Goal: Entertainment & Leisure: Browse casually

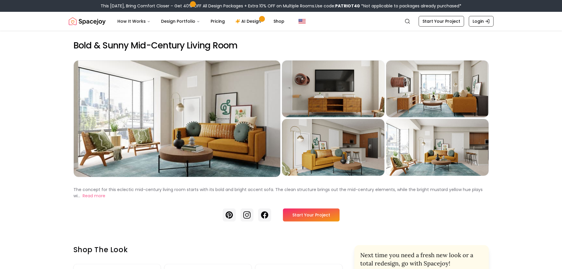
drag, startPoint x: 321, startPoint y: 145, endPoint x: 268, endPoint y: 194, distance: 72.7
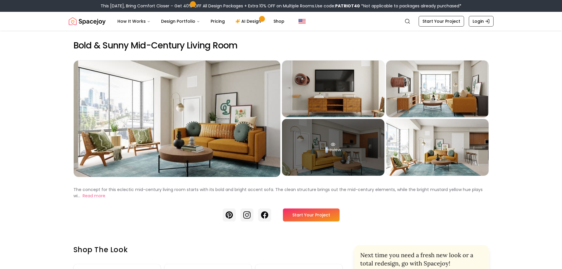
drag, startPoint x: 324, startPoint y: 160, endPoint x: 328, endPoint y: 160, distance: 3.5
click at [328, 160] on div "Preview" at bounding box center [333, 147] width 102 height 57
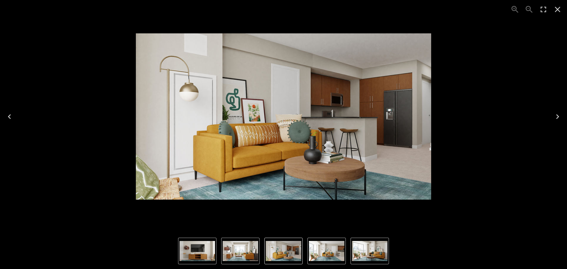
click at [556, 119] on icon "Next" at bounding box center [556, 116] width 9 height 9
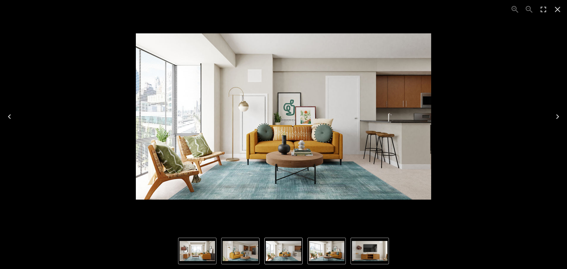
click at [557, 120] on icon "Next" at bounding box center [556, 116] width 9 height 9
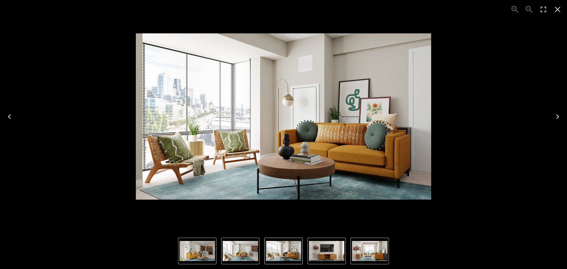
click at [557, 120] on icon "Next" at bounding box center [556, 116] width 9 height 9
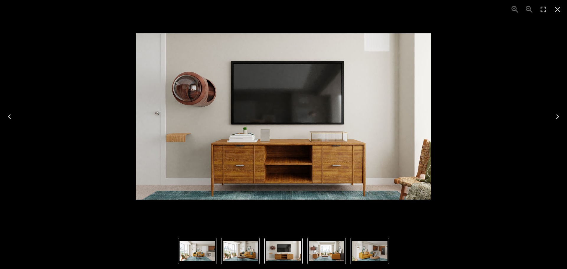
click at [557, 120] on icon "Next" at bounding box center [556, 116] width 9 height 9
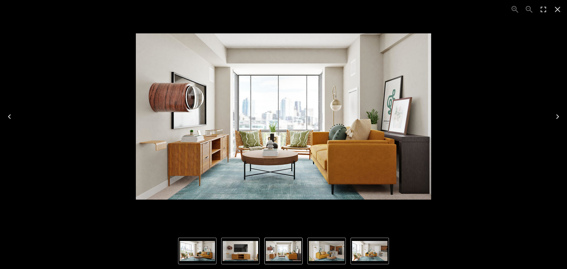
click at [557, 120] on icon "Next" at bounding box center [556, 116] width 9 height 9
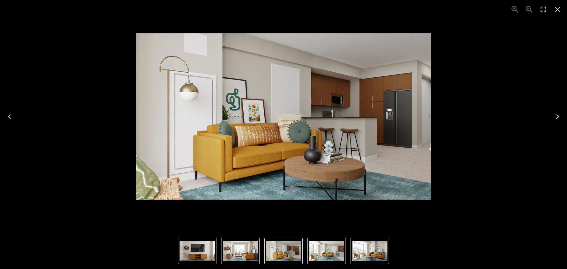
click at [557, 120] on icon "Next" at bounding box center [556, 116] width 9 height 9
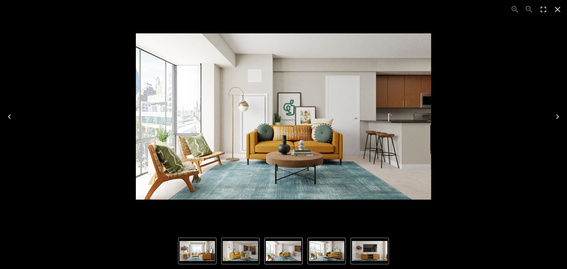
click at [557, 120] on icon "Next" at bounding box center [556, 116] width 9 height 9
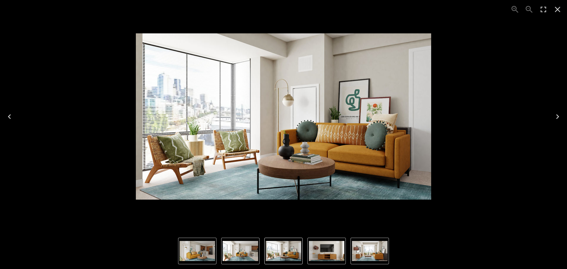
click at [557, 120] on icon "Next" at bounding box center [556, 116] width 9 height 9
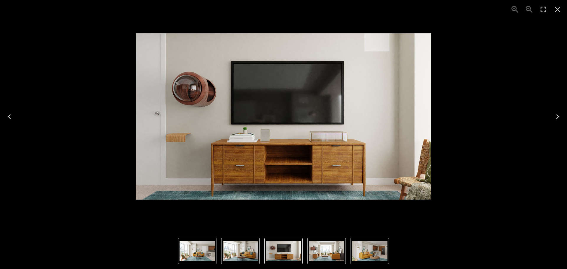
click at [557, 120] on icon "Next" at bounding box center [556, 116] width 9 height 9
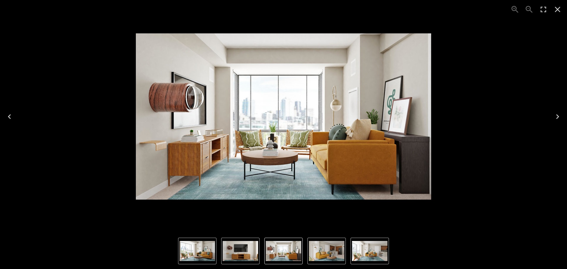
click at [502, 138] on div "3 of 5" at bounding box center [283, 116] width 557 height 223
click at [555, 8] on icon "Close" at bounding box center [556, 9] width 9 height 9
